Goal: Information Seeking & Learning: Learn about a topic

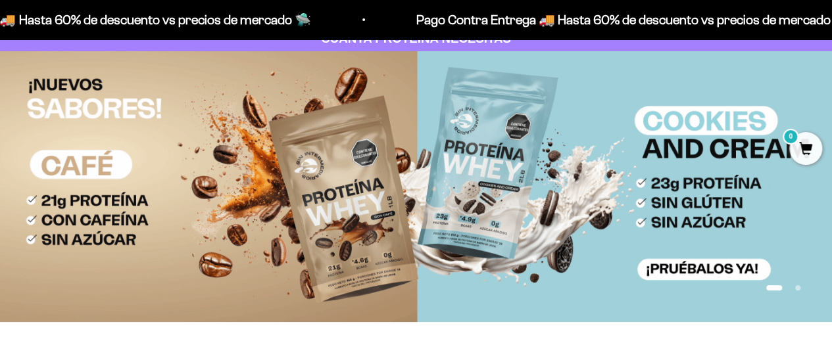
scroll to position [66, 0]
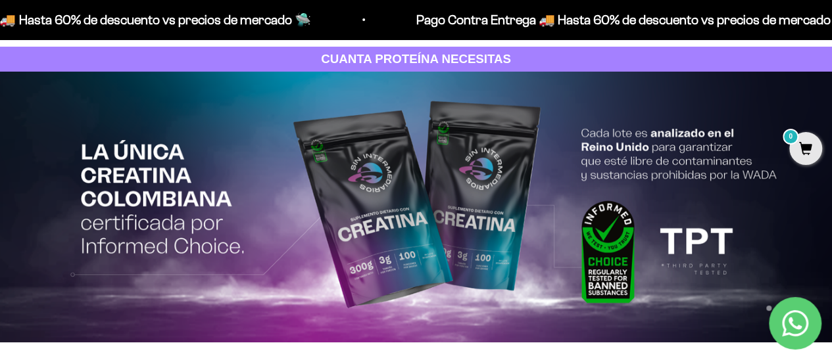
click at [202, 207] on img at bounding box center [416, 207] width 832 height 271
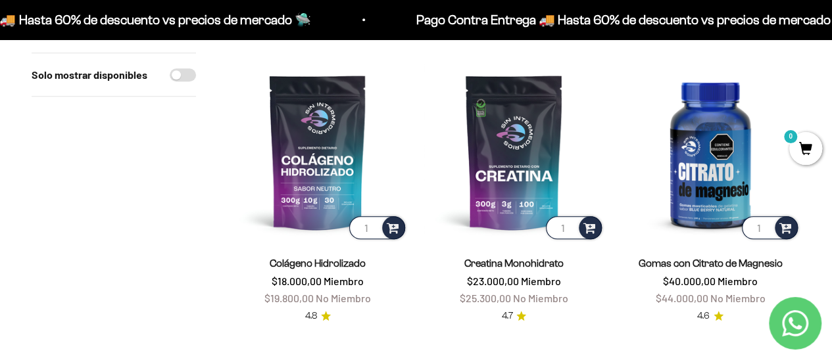
scroll to position [460, 0]
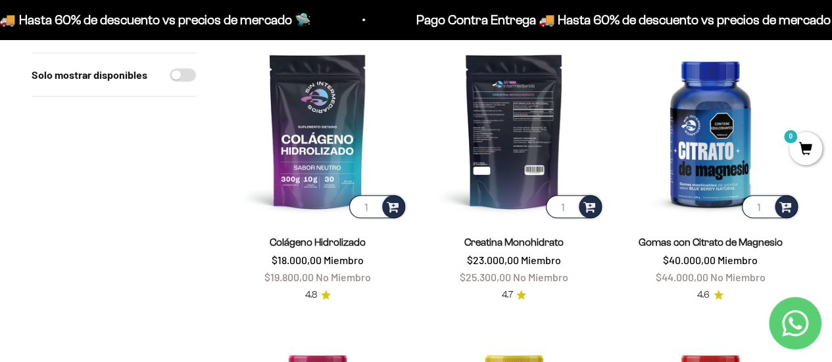
click at [489, 178] on img at bounding box center [514, 131] width 180 height 180
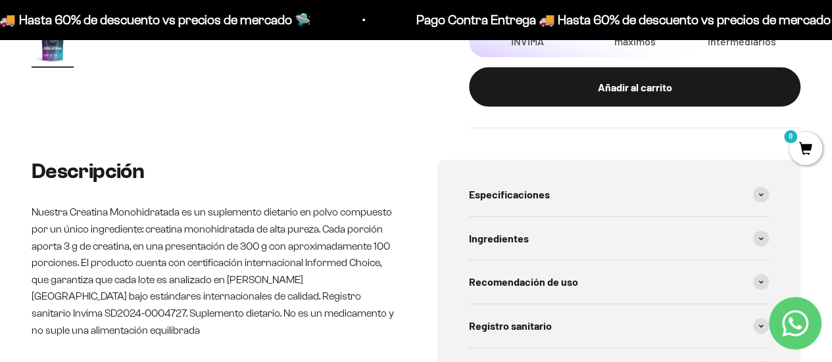
scroll to position [592, 0]
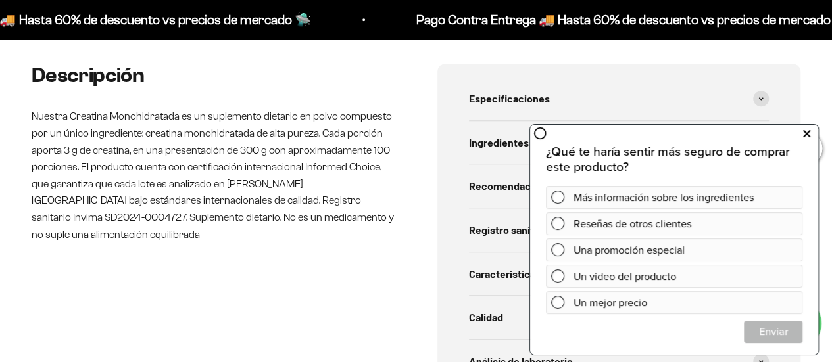
click at [812, 133] on button at bounding box center [807, 133] width 24 height 21
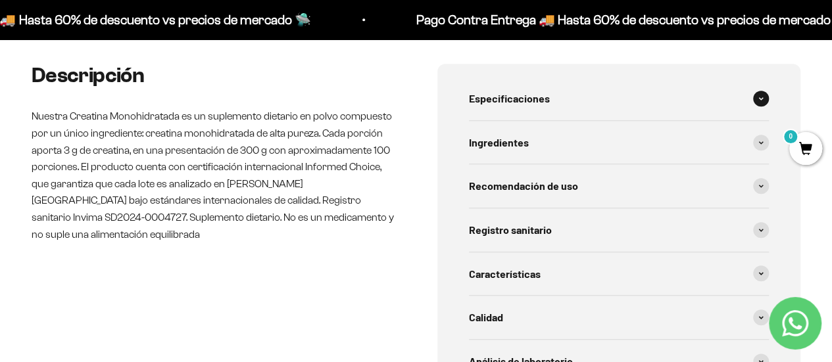
click at [753, 98] on span at bounding box center [761, 99] width 16 height 16
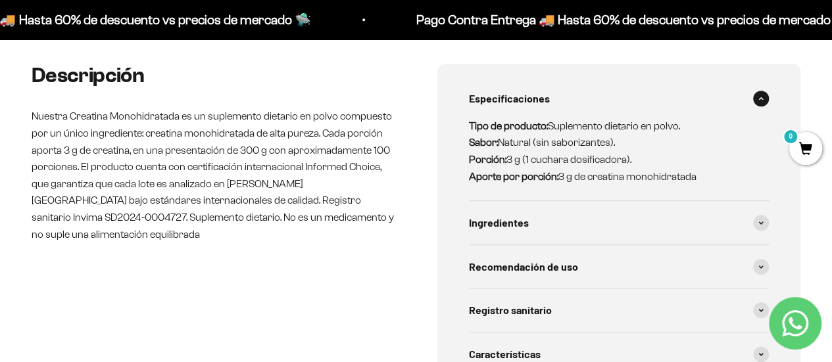
scroll to position [526, 0]
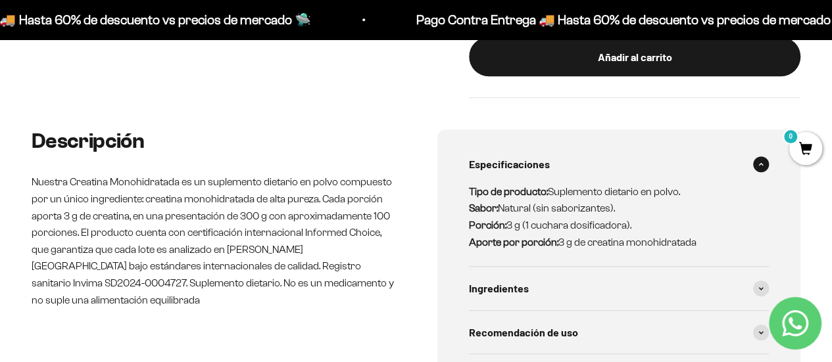
click at [755, 157] on div "Especificaciones" at bounding box center [619, 164] width 301 height 43
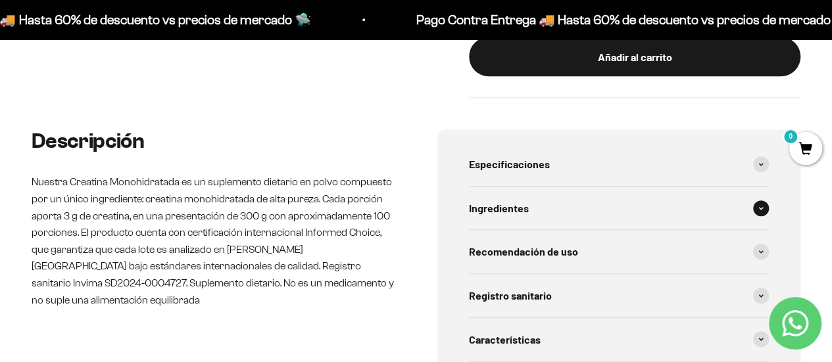
click at [762, 202] on span at bounding box center [761, 209] width 16 height 16
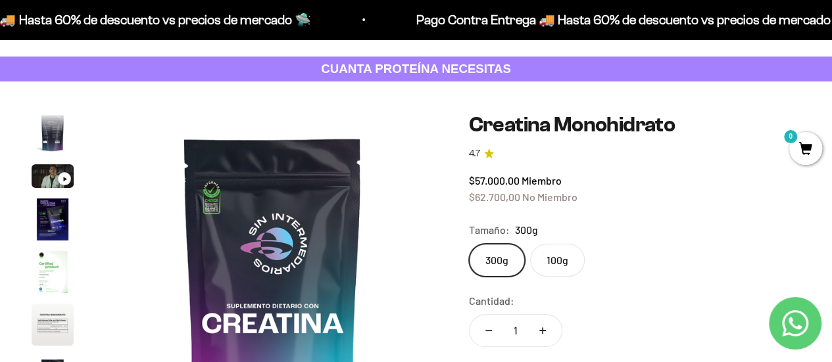
scroll to position [0, 0]
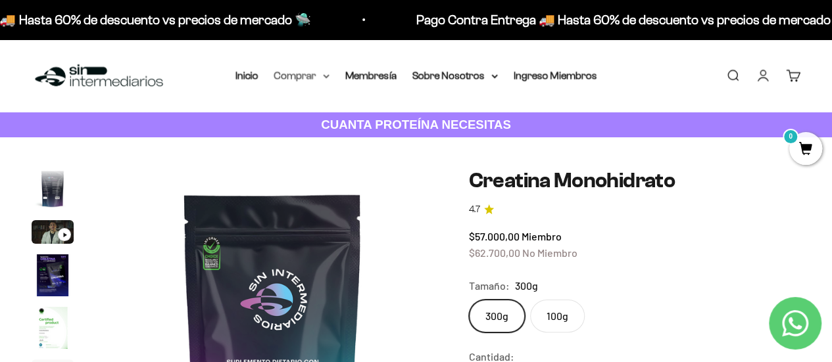
click at [315, 78] on summary "Comprar" at bounding box center [301, 75] width 55 height 17
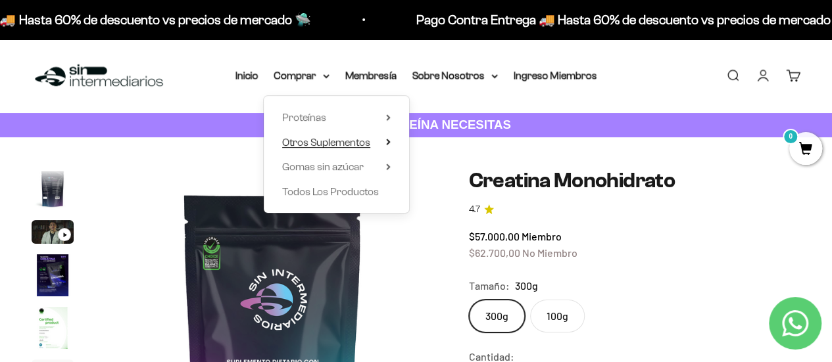
click at [383, 136] on summary "Otros Suplementos" at bounding box center [336, 142] width 109 height 17
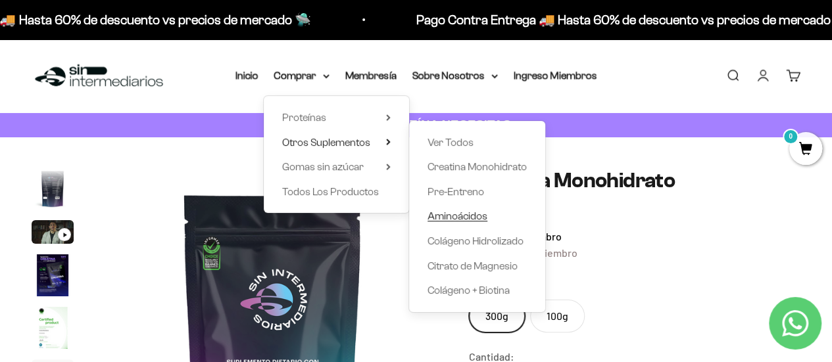
click at [472, 218] on span "Aminoácidos" at bounding box center [458, 215] width 60 height 11
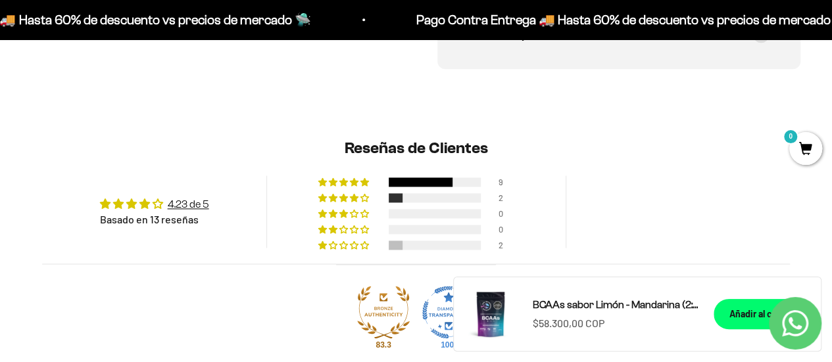
scroll to position [855, 0]
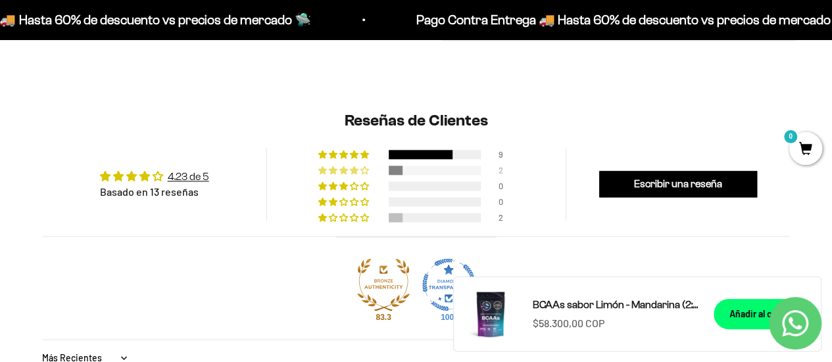
click at [420, 168] on div at bounding box center [435, 170] width 92 height 9
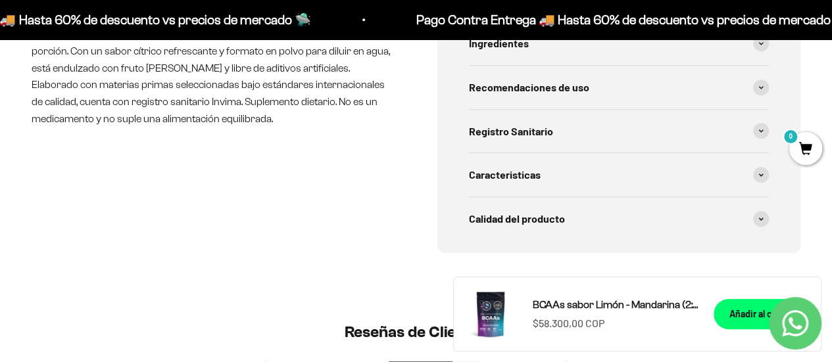
scroll to position [664, 0]
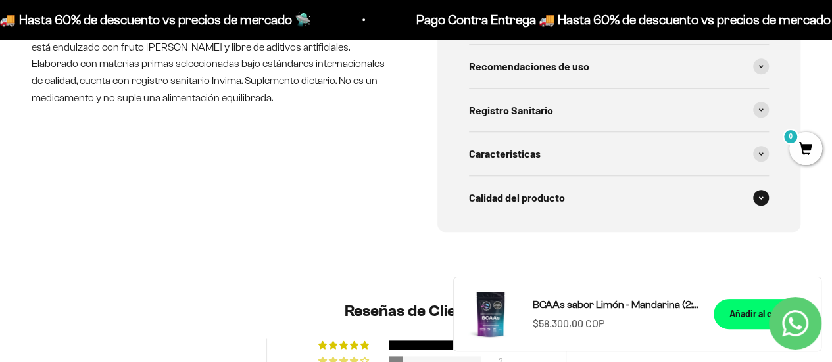
click at [762, 199] on span at bounding box center [761, 198] width 16 height 16
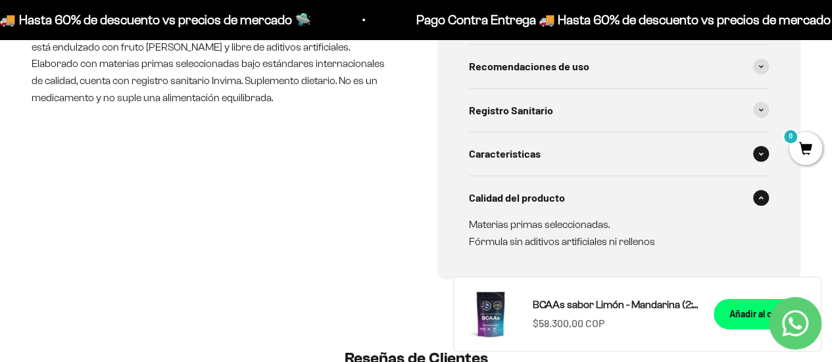
click at [761, 152] on icon at bounding box center [760, 154] width 5 height 4
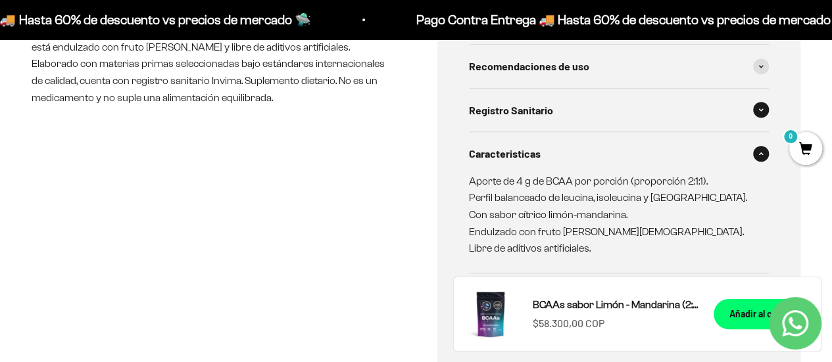
click at [763, 118] on div "Registro Sanitario" at bounding box center [619, 110] width 301 height 43
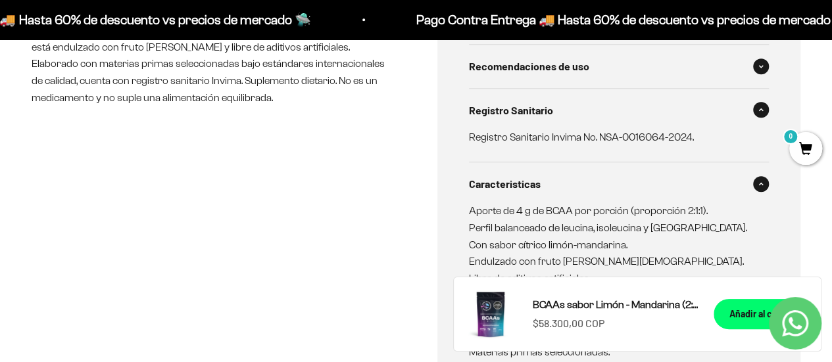
click at [764, 72] on span at bounding box center [761, 67] width 16 height 16
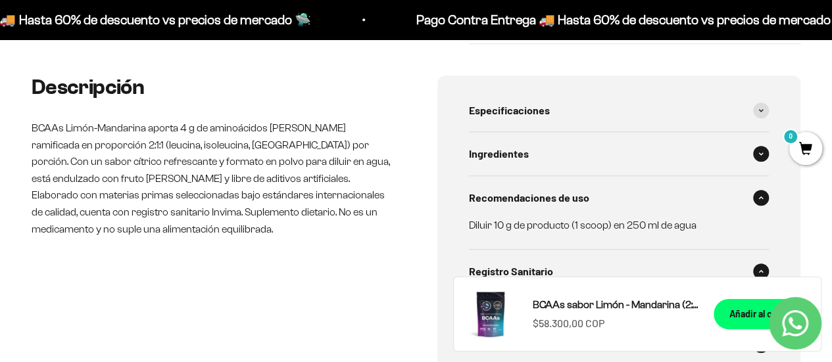
scroll to position [599, 0]
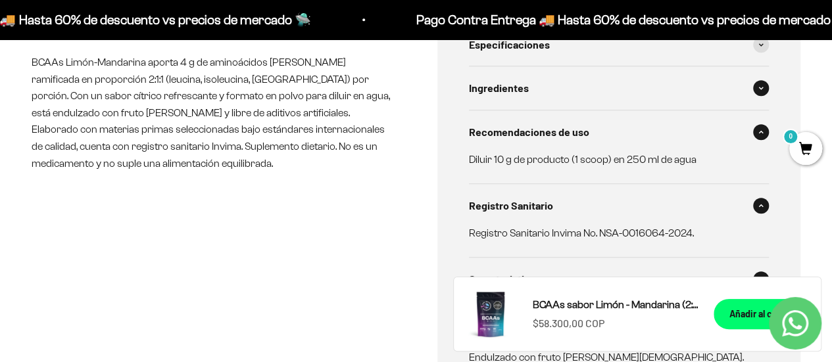
click at [763, 94] on span at bounding box center [761, 88] width 16 height 16
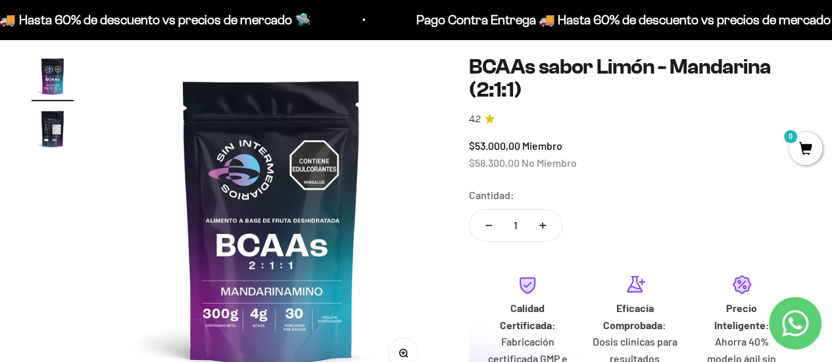
scroll to position [7, 0]
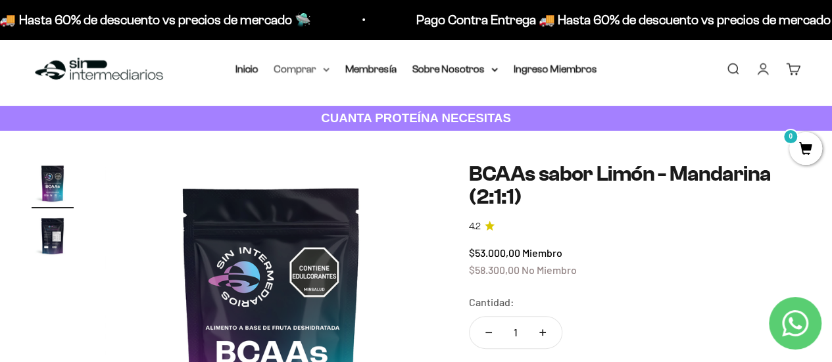
click at [293, 70] on summary "Comprar" at bounding box center [301, 69] width 55 height 17
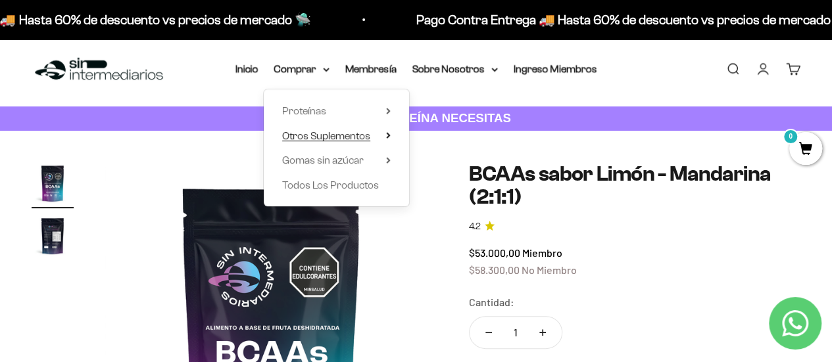
click at [349, 136] on span "Otros Suplementos" at bounding box center [326, 135] width 88 height 11
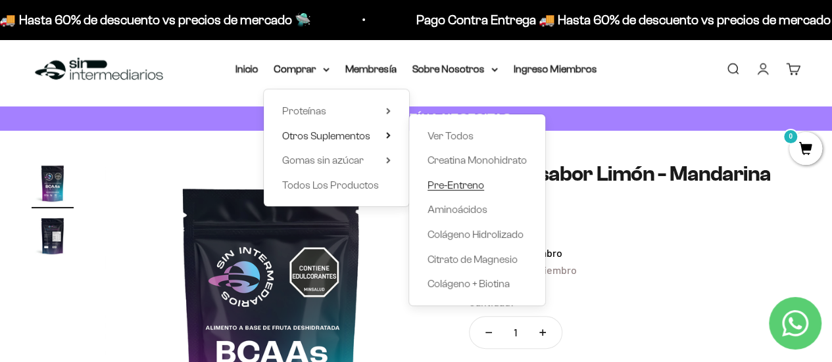
click at [477, 182] on span "Pre-Entreno" at bounding box center [456, 185] width 57 height 11
